Goal: Transaction & Acquisition: Purchase product/service

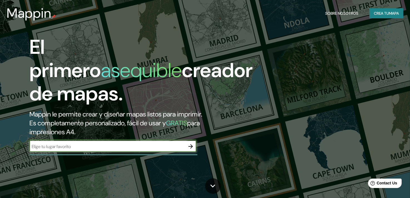
click at [384, 19] on div "Mappin Sobre nosotros Crea tu mapa" at bounding box center [205, 13] width 410 height 18
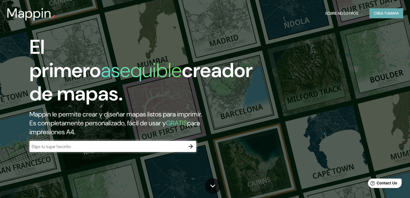
click at [383, 16] on button "Crea tu mapa" at bounding box center [386, 13] width 34 height 10
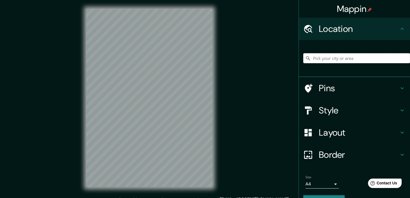
click at [330, 59] on input "Pick your city or area" at bounding box center [356, 58] width 107 height 10
click at [333, 59] on input "Pick your city or area" at bounding box center [356, 58] width 107 height 10
click at [330, 59] on input "Pick your city or area" at bounding box center [356, 58] width 107 height 10
click at [320, 55] on input "Pick your city or area" at bounding box center [356, 58] width 107 height 10
paste input "Pocinho [GEOGRAPHIC_DATA] Côa"
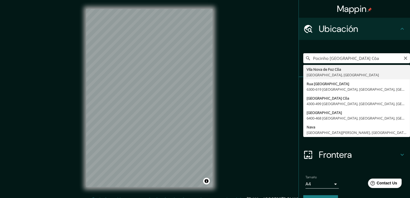
type input "Vila Nova de Foz Côa, [GEOGRAPHIC_DATA], [GEOGRAPHIC_DATA]"
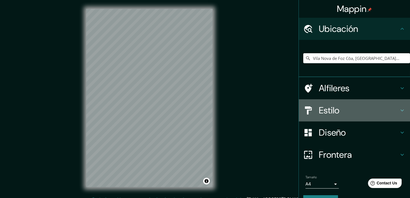
click at [357, 108] on h4 "Estilo" at bounding box center [359, 110] width 80 height 11
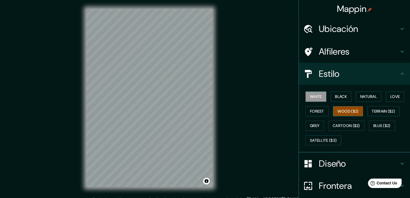
click at [333, 114] on button "Wood ($2)" at bounding box center [348, 111] width 30 height 10
click at [335, 121] on button "Cartoon ($2)" at bounding box center [346, 126] width 36 height 10
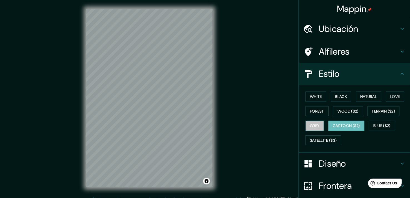
click at [313, 123] on button "Grey" at bounding box center [314, 126] width 18 height 10
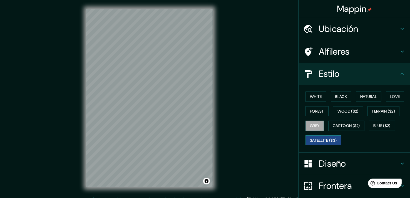
click at [318, 138] on button "Satellite ($3)" at bounding box center [323, 141] width 36 height 10
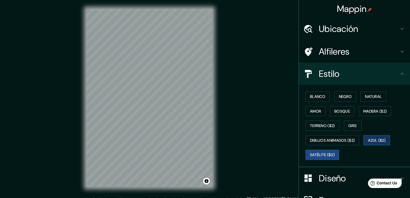
click at [368, 139] on button "Azul ($2)" at bounding box center [376, 141] width 26 height 10
click at [352, 126] on button "Gris" at bounding box center [353, 126] width 18 height 10
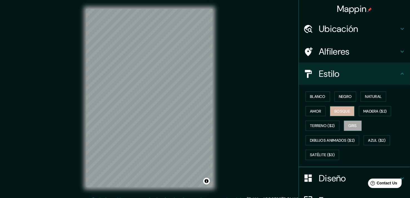
click at [346, 113] on button "Bosque" at bounding box center [342, 111] width 24 height 10
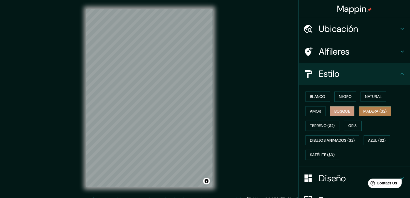
click at [360, 109] on button "Madera ($2)" at bounding box center [375, 111] width 32 height 10
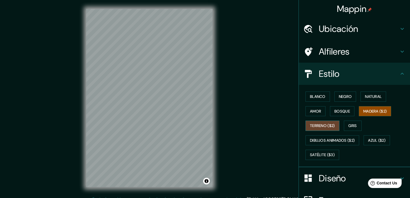
click at [324, 125] on button "Terreno ($2)" at bounding box center [322, 126] width 34 height 10
click at [344, 125] on button "Gris" at bounding box center [353, 126] width 18 height 10
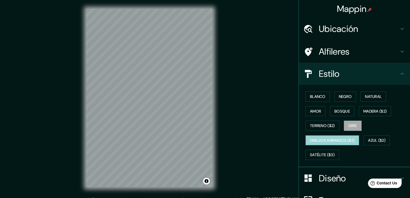
click at [322, 139] on button "Dibujos animados ($2)" at bounding box center [332, 141] width 54 height 10
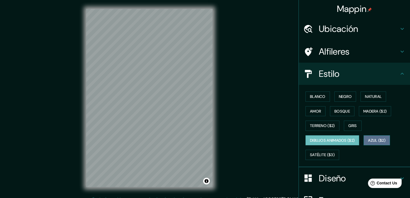
click at [370, 139] on button "Azul ($2)" at bounding box center [376, 141] width 26 height 10
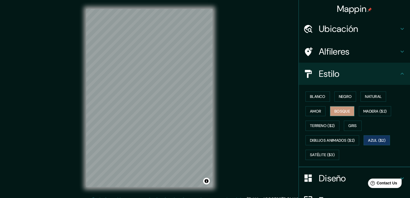
click at [332, 111] on button "Bosque" at bounding box center [342, 111] width 24 height 10
click at [338, 96] on button "Negro" at bounding box center [345, 97] width 22 height 10
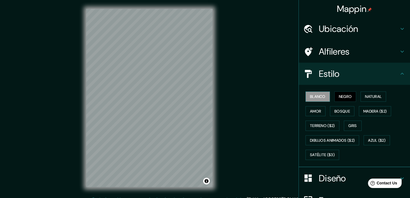
click at [317, 95] on button "Blanco" at bounding box center [317, 97] width 24 height 10
click at [370, 99] on button "Natural" at bounding box center [373, 97] width 26 height 10
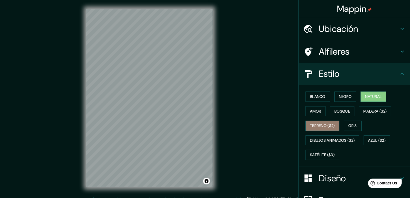
click at [321, 128] on button "Terreno ($2)" at bounding box center [322, 126] width 34 height 10
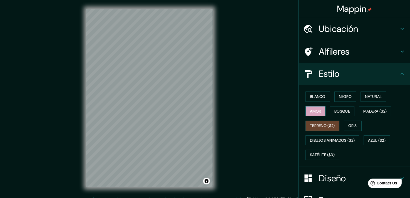
click at [314, 113] on button "Amor" at bounding box center [315, 111] width 20 height 10
click at [336, 109] on button "Bosque" at bounding box center [342, 111] width 24 height 10
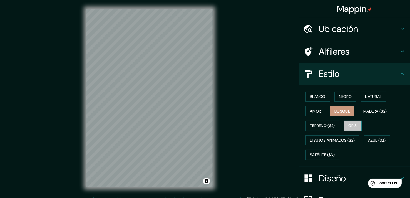
click at [347, 125] on button "Gris" at bounding box center [353, 126] width 18 height 10
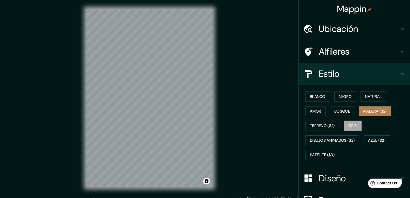
click at [359, 112] on button "Madera ($2)" at bounding box center [375, 111] width 32 height 10
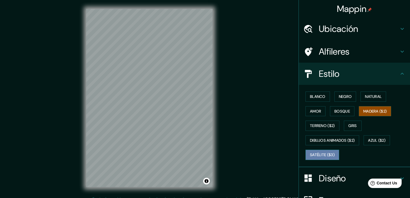
click at [317, 151] on button "Satélite ($3)" at bounding box center [322, 155] width 34 height 10
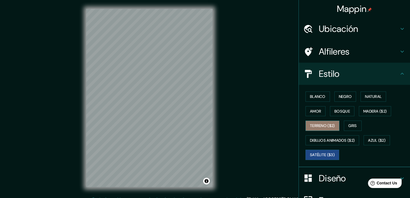
click at [314, 127] on button "Terreno ($2)" at bounding box center [322, 126] width 34 height 10
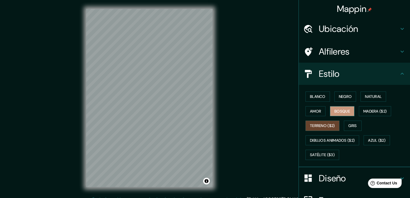
click at [341, 110] on button "Bosque" at bounding box center [342, 111] width 24 height 10
click at [373, 139] on button "Azul ($2)" at bounding box center [376, 141] width 26 height 10
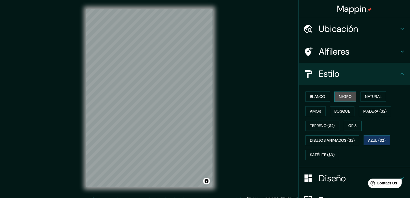
click at [347, 98] on button "Negro" at bounding box center [345, 97] width 22 height 10
click at [361, 97] on button "Natural" at bounding box center [373, 97] width 26 height 10
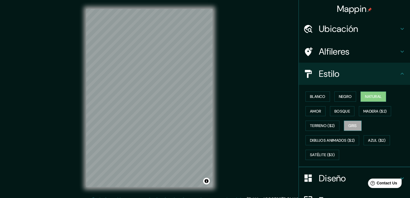
click at [344, 123] on button "Gris" at bounding box center [353, 126] width 18 height 10
click at [311, 94] on button "Blanco" at bounding box center [317, 97] width 24 height 10
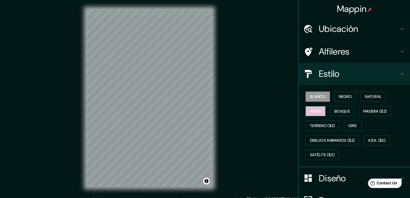
click at [312, 110] on button "Amor" at bounding box center [315, 111] width 20 height 10
click at [351, 124] on button "Gris" at bounding box center [353, 126] width 18 height 10
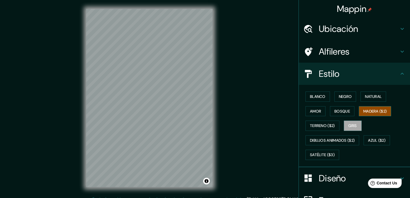
click at [366, 109] on button "Madera ($2)" at bounding box center [375, 111] width 32 height 10
click at [335, 110] on button "Bosque" at bounding box center [342, 111] width 24 height 10
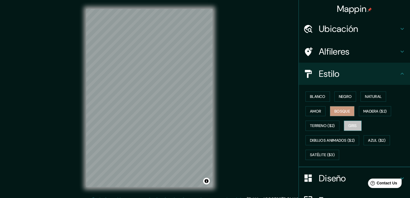
click at [346, 122] on button "Gris" at bounding box center [353, 126] width 18 height 10
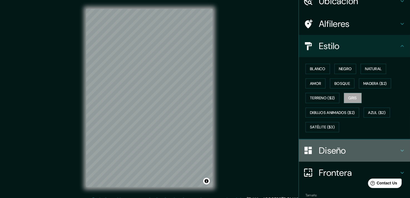
click at [355, 149] on h4 "Diseño" at bounding box center [359, 150] width 80 height 11
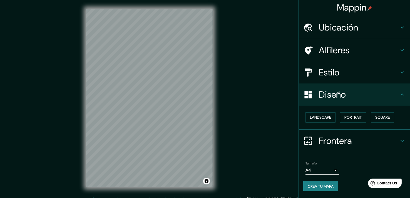
scroll to position [1, 0]
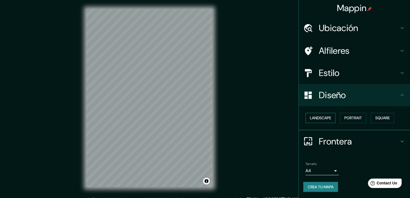
click at [320, 118] on button "Landscape" at bounding box center [320, 118] width 30 height 10
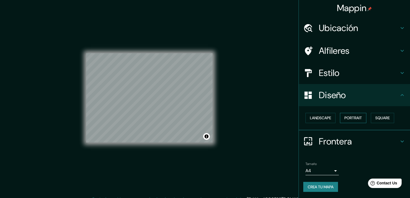
click at [347, 119] on button "Portrait" at bounding box center [353, 118] width 26 height 10
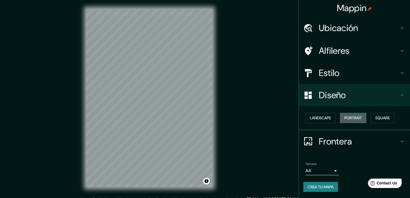
click at [353, 118] on button "Portrait" at bounding box center [353, 118] width 26 height 10
click at [380, 118] on button "Square" at bounding box center [382, 118] width 23 height 10
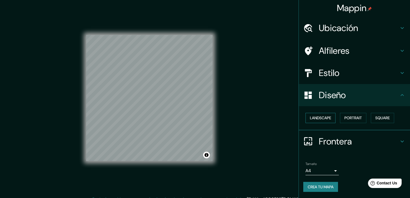
click at [317, 115] on button "Landscape" at bounding box center [320, 118] width 30 height 10
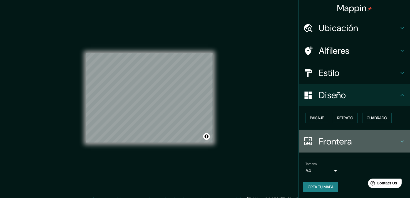
drag, startPoint x: 340, startPoint y: 148, endPoint x: 341, endPoint y: 145, distance: 3.4
click at [340, 148] on div "Frontera" at bounding box center [354, 142] width 111 height 22
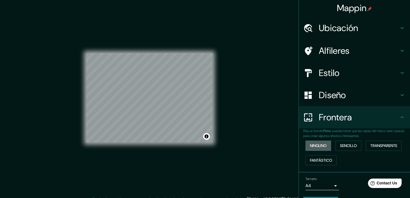
click at [318, 149] on button "Ninguno" at bounding box center [318, 146] width 26 height 10
click at [341, 146] on button "Sencillo" at bounding box center [348, 146] width 26 height 10
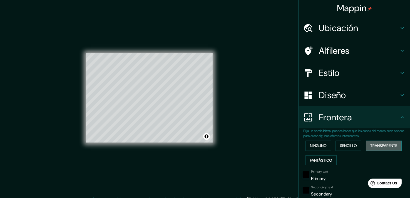
click at [373, 146] on button "Transparente" at bounding box center [384, 146] width 36 height 10
click at [326, 159] on button "Fantástico" at bounding box center [320, 161] width 31 height 10
click at [322, 150] on button "Ninguno" at bounding box center [318, 146] width 26 height 10
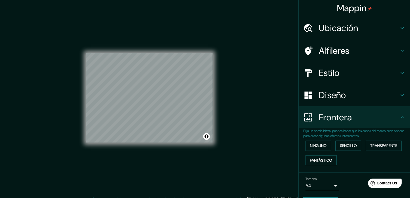
scroll to position [16, 0]
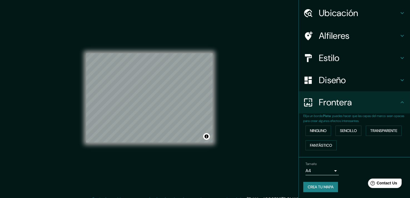
click at [399, 101] on icon at bounding box center [402, 102] width 7 height 7
click at [327, 174] on body "Mappin Ubicación [GEOGRAPHIC_DATA], [GEOGRAPHIC_DATA], [GEOGRAPHIC_DATA] Alfile…" at bounding box center [205, 99] width 410 height 198
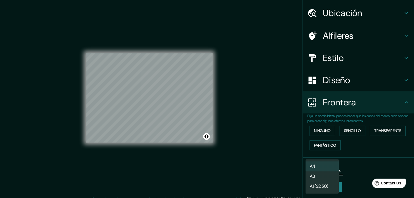
click at [321, 176] on li "A3" at bounding box center [321, 177] width 33 height 10
type input "a4"
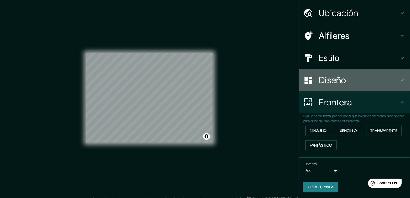
click at [356, 84] on h4 "Diseño" at bounding box center [359, 80] width 80 height 11
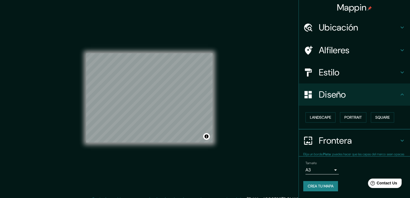
scroll to position [1, 0]
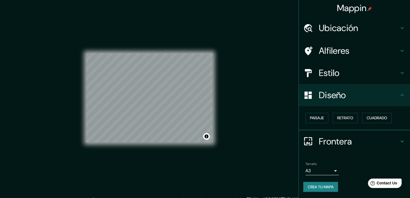
click at [342, 70] on h4 "Estilo" at bounding box center [359, 73] width 80 height 11
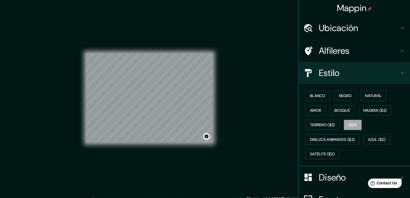
click at [348, 52] on h4 "Alfileres" at bounding box center [359, 50] width 80 height 11
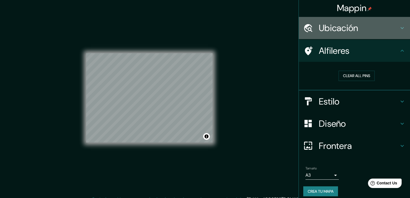
click at [361, 26] on h4 "Ubicación" at bounding box center [359, 28] width 80 height 11
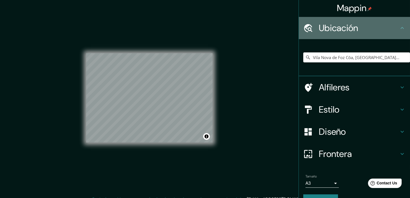
click at [361, 33] on h4 "Ubicación" at bounding box center [359, 28] width 80 height 11
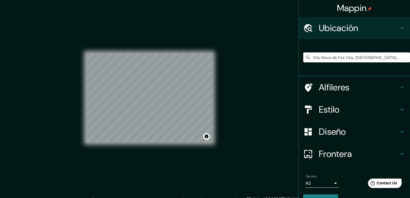
click at [348, 89] on h4 "Alfileres" at bounding box center [359, 87] width 80 height 11
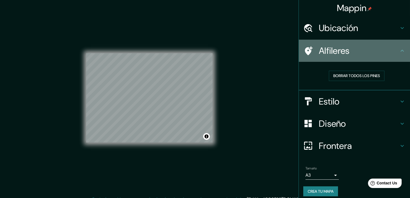
click at [381, 50] on h4 "Alfileres" at bounding box center [359, 50] width 80 height 11
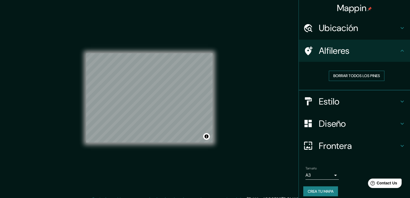
click at [360, 75] on button "Borrar todos los pines" at bounding box center [357, 76] width 56 height 10
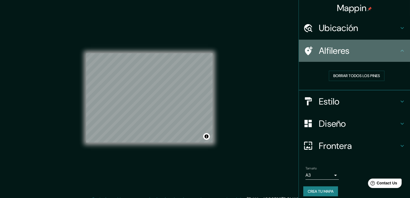
click at [319, 56] on h4 "Alfileres" at bounding box center [359, 50] width 80 height 11
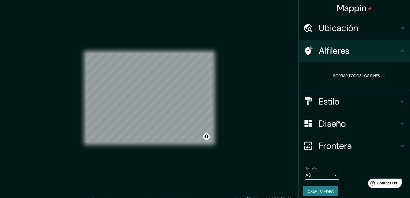
click at [329, 126] on h4 "Diseño" at bounding box center [359, 123] width 80 height 11
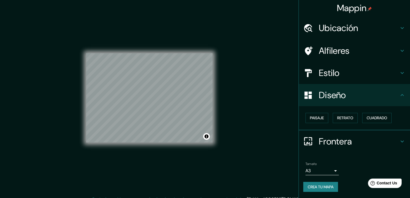
click at [313, 123] on div "Paisaje Retrato Cuadrado" at bounding box center [356, 118] width 107 height 15
click at [314, 119] on button "Paisaje" at bounding box center [316, 118] width 23 height 10
click at [341, 117] on button "Retrato" at bounding box center [345, 118] width 25 height 10
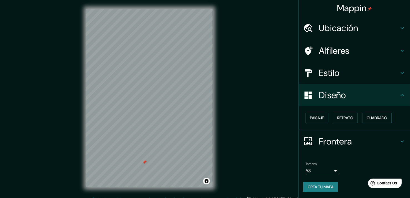
click at [380, 138] on h4 "Frontera" at bounding box center [359, 141] width 80 height 11
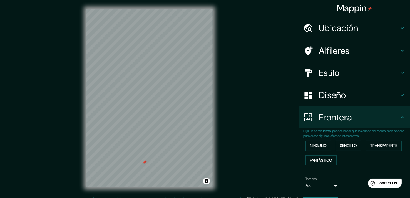
click at [403, 122] on div "Frontera" at bounding box center [354, 117] width 111 height 22
click at [389, 116] on h4 "Frontera" at bounding box center [359, 117] width 80 height 11
click at [313, 119] on div at bounding box center [311, 118] width 16 height 10
click at [332, 71] on h4 "Estilo" at bounding box center [359, 73] width 80 height 11
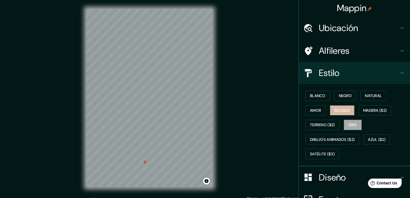
click at [333, 110] on button "Bosque" at bounding box center [342, 111] width 24 height 10
click at [365, 96] on button "Natural" at bounding box center [373, 96] width 26 height 10
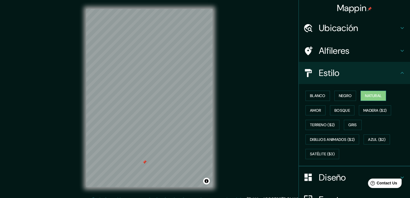
click at [360, 95] on button "Natural" at bounding box center [373, 96] width 26 height 10
click at [342, 107] on button "Bosque" at bounding box center [342, 111] width 24 height 10
click at [334, 99] on button "Negro" at bounding box center [345, 96] width 22 height 10
click at [338, 95] on button "Negro" at bounding box center [345, 96] width 22 height 10
click at [331, 113] on button "Bosque" at bounding box center [342, 111] width 24 height 10
